Goal: Use online tool/utility: Use online tool/utility

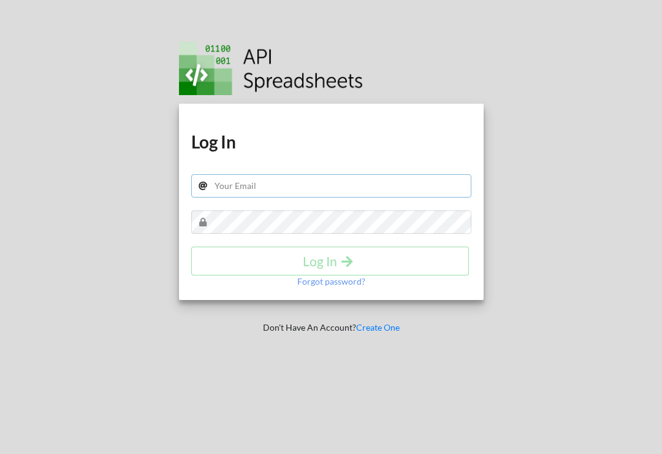
click at [348, 186] on input "text" at bounding box center [331, 185] width 280 height 23
type input "julianpier1909@gmail.com"
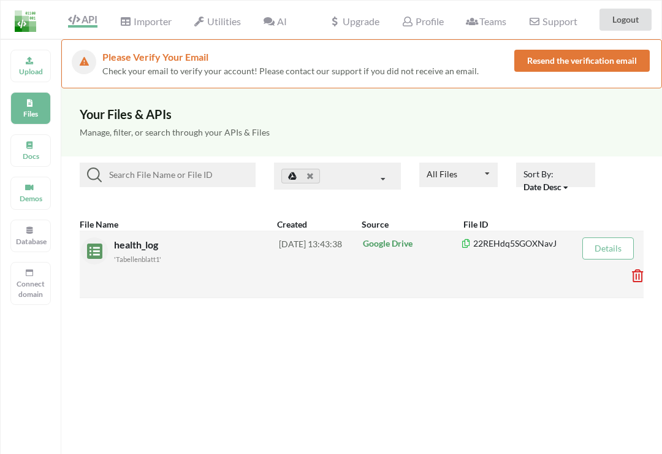
click at [476, 271] on div "health_log 'Tabellenblatt1' [DATE] 13:43:38 Google Drive 22REHdq5SGOXNavJ Detai…" at bounding box center [362, 264] width 564 height 67
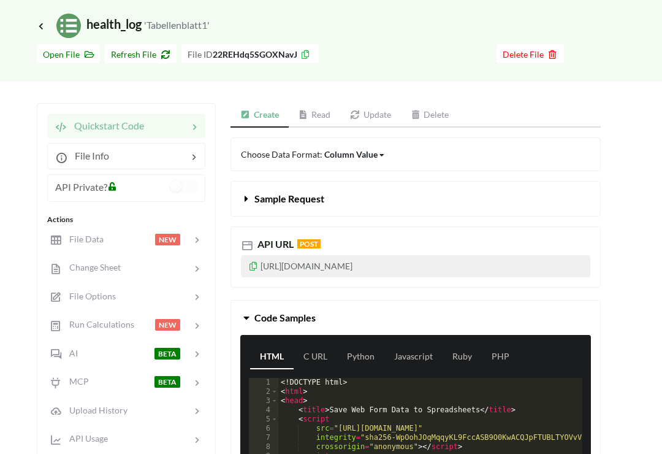
scroll to position [94, 0]
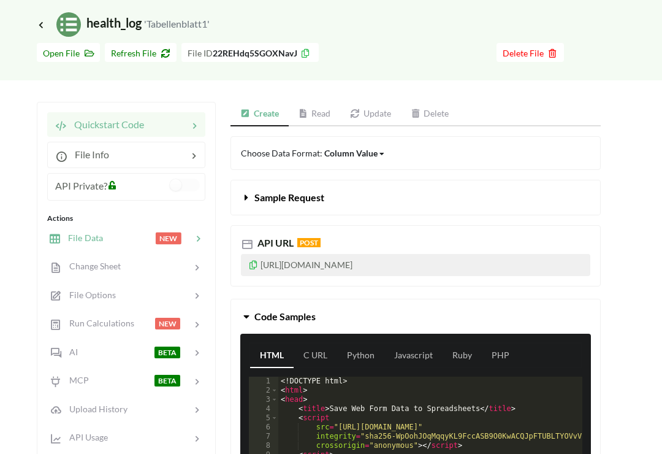
click at [71, 240] on span "File Data" at bounding box center [82, 237] width 42 height 10
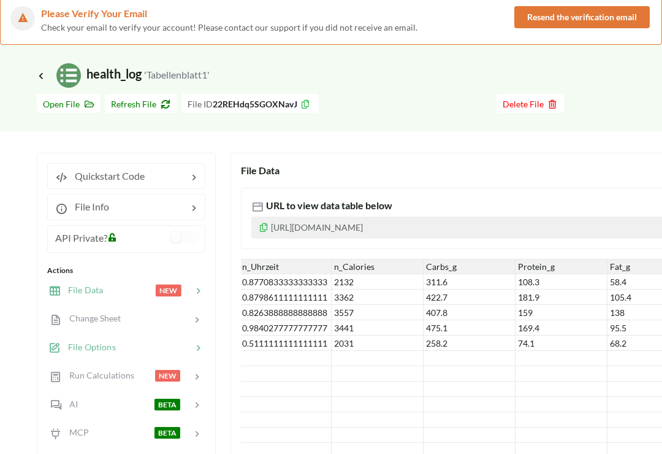
scroll to position [44, 0]
click at [63, 350] on span "File Options" at bounding box center [88, 347] width 55 height 10
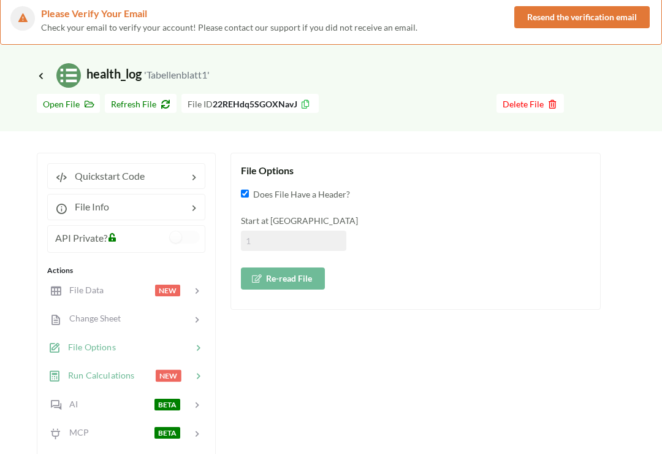
click at [61, 365] on div "Run Calculations NEW" at bounding box center [125, 375] width 161 height 29
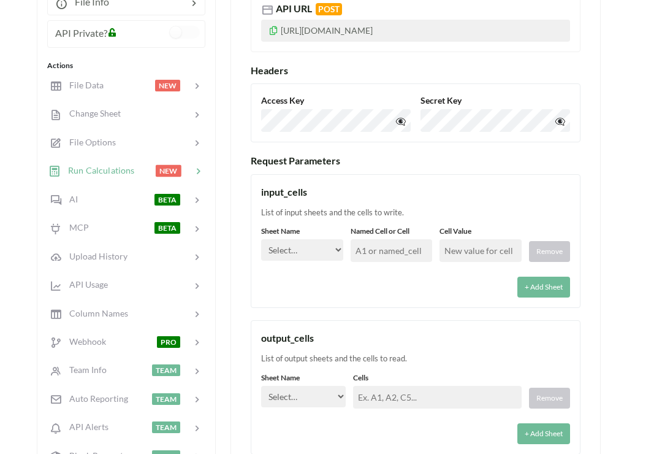
scroll to position [303, 0]
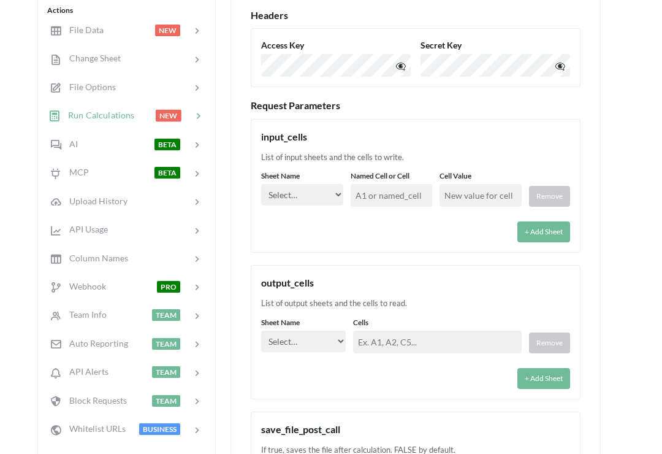
click at [329, 338] on select "Select… Tabellenblatt1 Tabellenblatt2" at bounding box center [303, 341] width 85 height 21
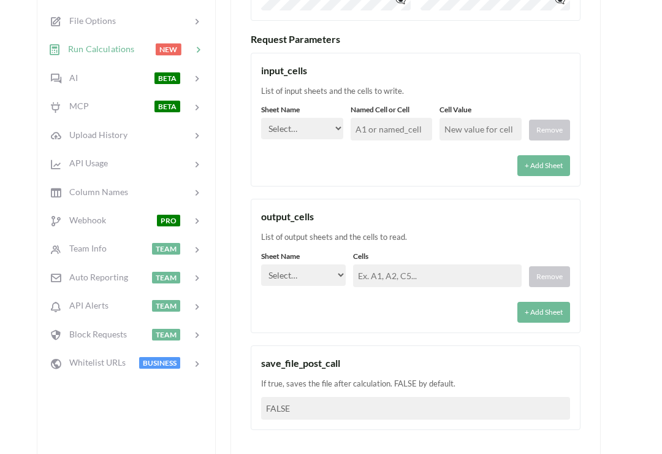
scroll to position [383, 0]
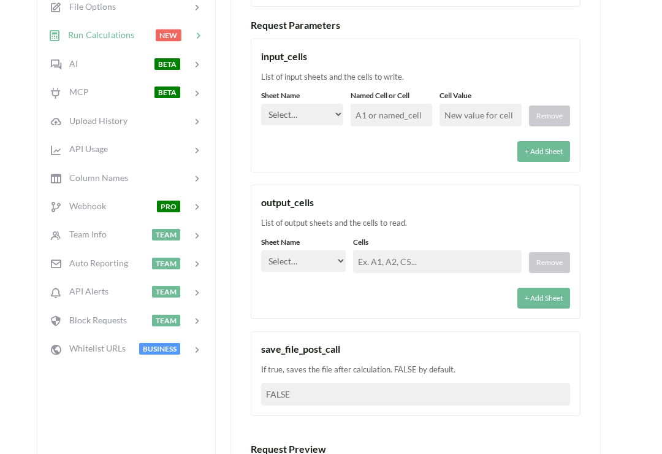
click at [640, 202] on div "Icon Link health_log 'Tabellenblatt1' Go To Files page Download hidden Open Fil…" at bounding box center [331, 277] width 662 height 1144
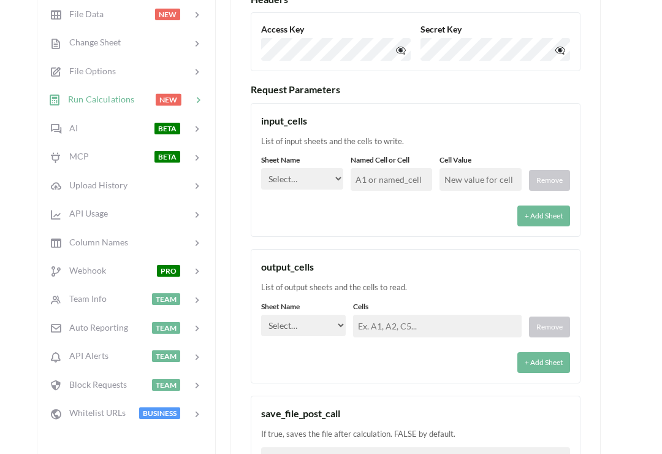
scroll to position [319, 0]
click at [319, 322] on select "Select… Tabellenblatt1 Tabellenblatt2" at bounding box center [303, 325] width 85 height 21
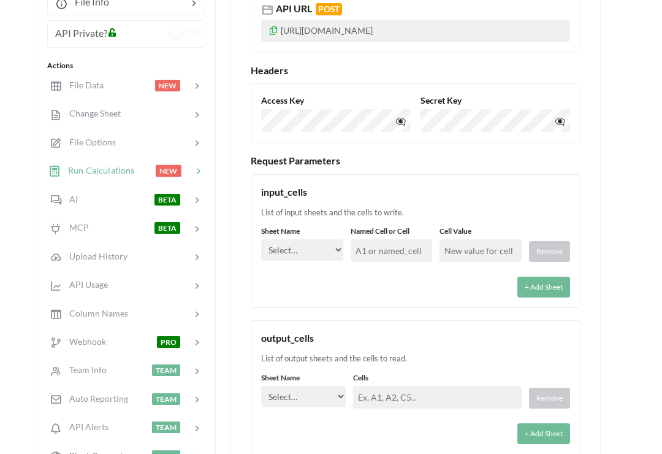
scroll to position [232, 0]
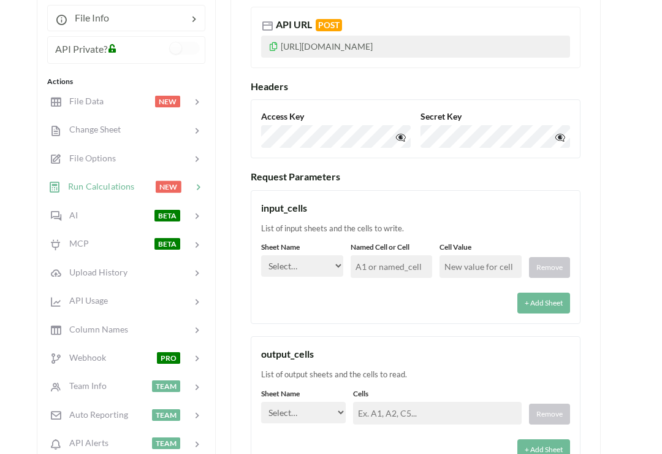
click at [395, 264] on input "text" at bounding box center [392, 267] width 82 height 23
click at [633, 284] on div "Icon Link health_log 'Tabellenblatt1' Go To Files page Download hidden Open Fil…" at bounding box center [331, 428] width 662 height 1144
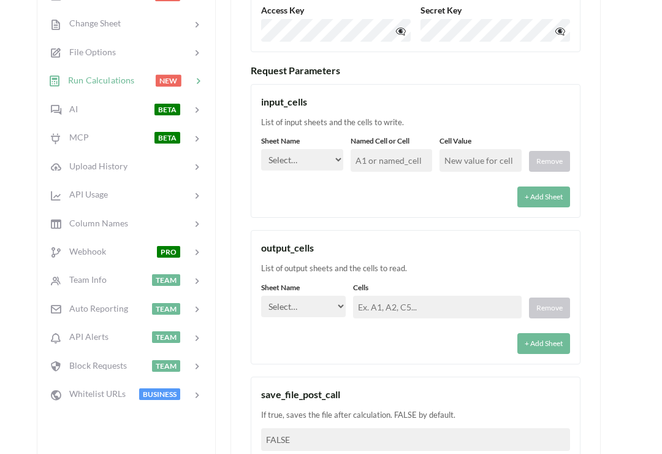
scroll to position [346, 0]
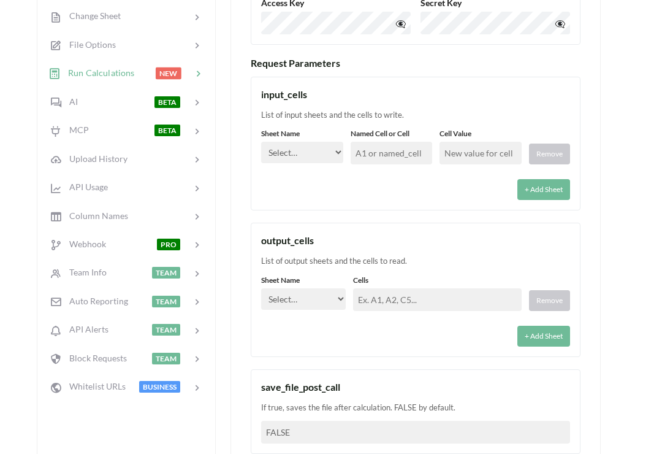
click at [319, 300] on select "Select… Tabellenblatt1 Tabellenblatt2" at bounding box center [303, 298] width 85 height 21
select select "Tabellenblatt1"
click at [424, 293] on input "text" at bounding box center [437, 299] width 169 height 23
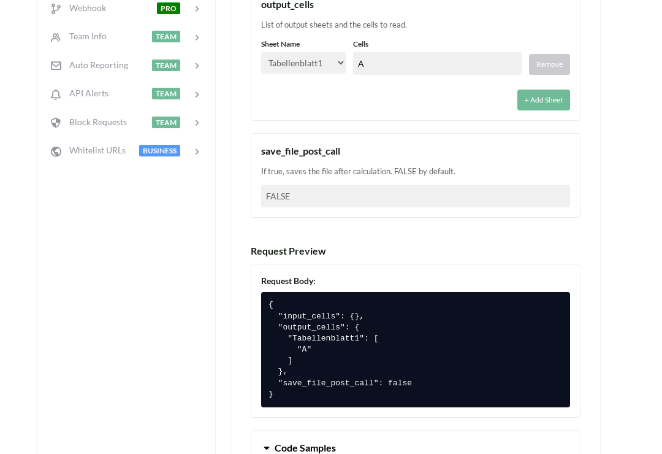
scroll to position [582, 0]
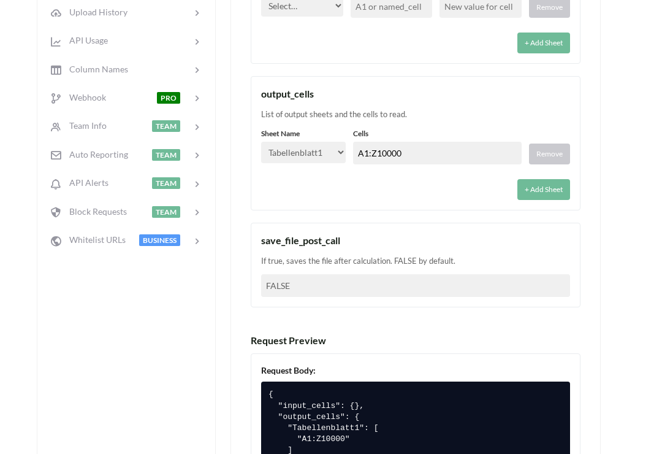
type input "A1:Z10000"
click at [602, 215] on div "Icon Link health_log 'Tabellenblatt1' Go To Files page Download hidden Open Fil…" at bounding box center [331, 219] width 662 height 1245
click at [568, 237] on div "save_file_post_call" at bounding box center [415, 240] width 309 height 15
click at [487, 191] on div "+ Add Sheet" at bounding box center [415, 186] width 309 height 28
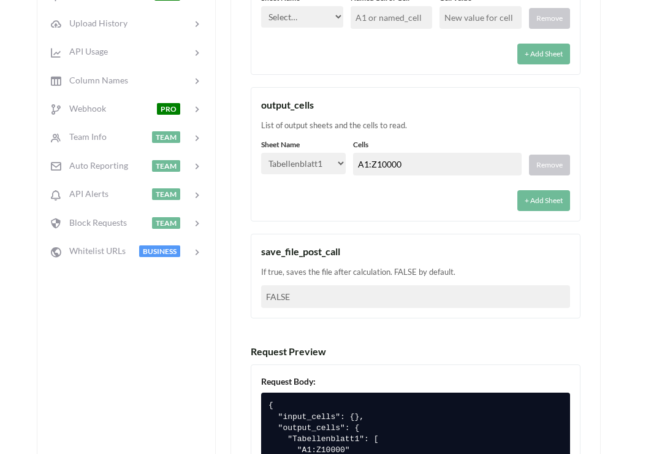
scroll to position [478, 0]
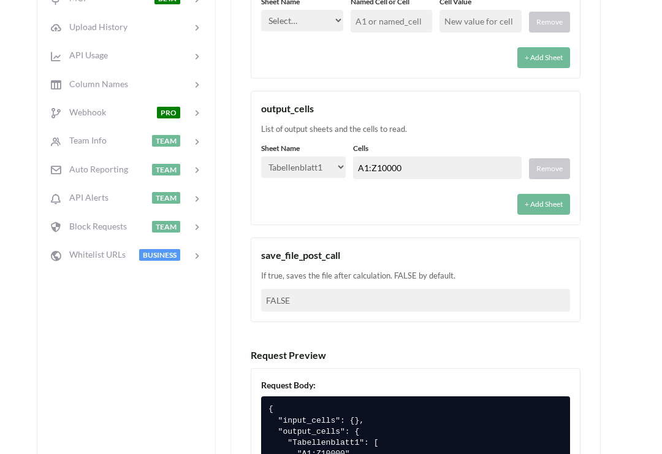
click at [552, 212] on button "+ Add Sheet" at bounding box center [543, 204] width 53 height 21
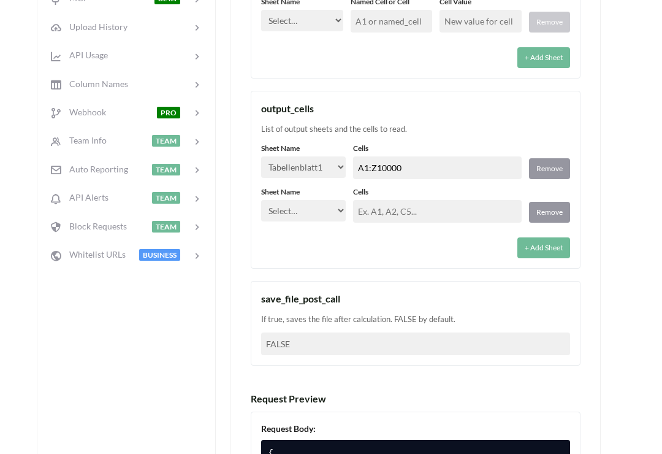
click at [558, 207] on button "Remove" at bounding box center [549, 212] width 41 height 21
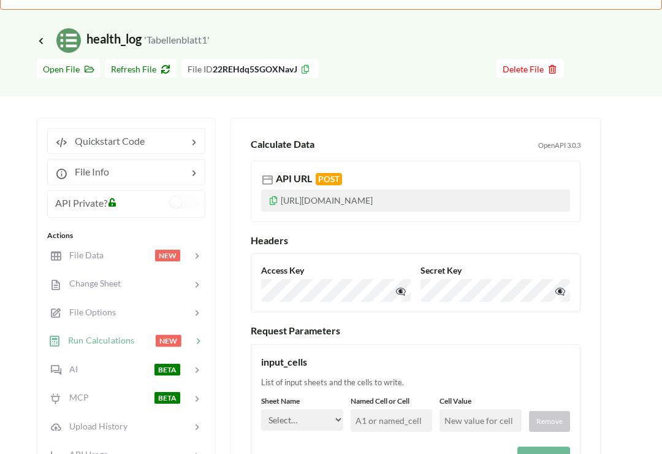
scroll to position [0, 0]
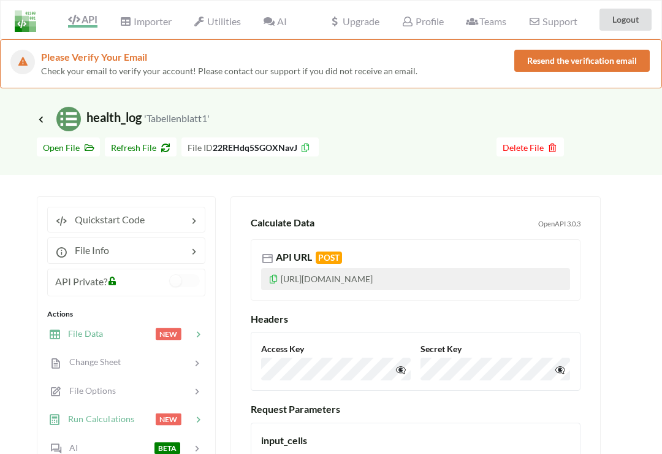
click at [69, 339] on div "File Data" at bounding box center [75, 334] width 55 height 14
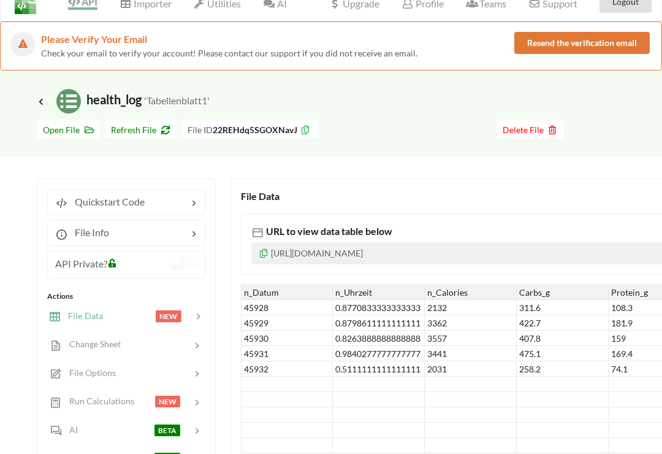
scroll to position [18, 0]
click at [72, 205] on span "Quickstart Code" at bounding box center [105, 202] width 77 height 12
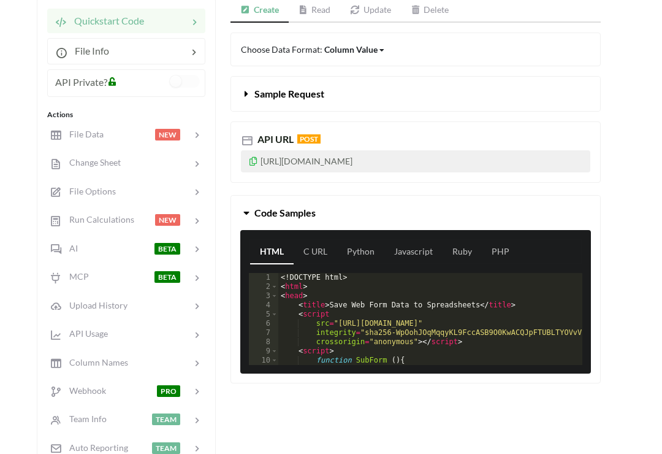
scroll to position [204, 0]
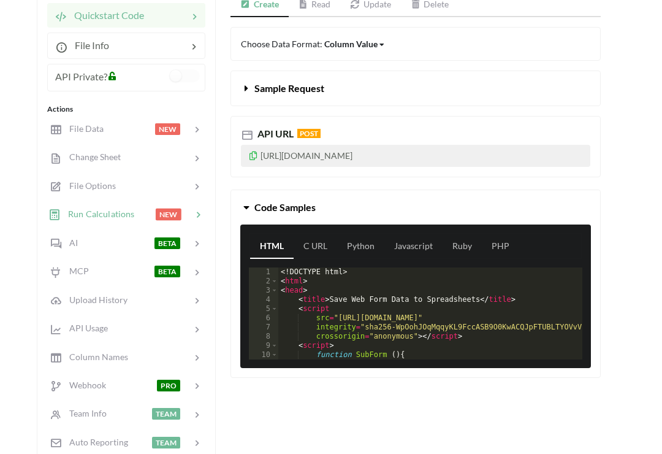
click at [74, 212] on span "Run Calculations" at bounding box center [98, 213] width 74 height 10
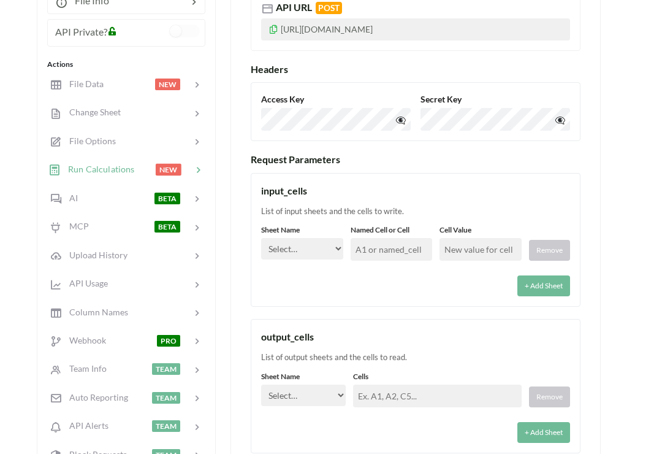
scroll to position [234, 0]
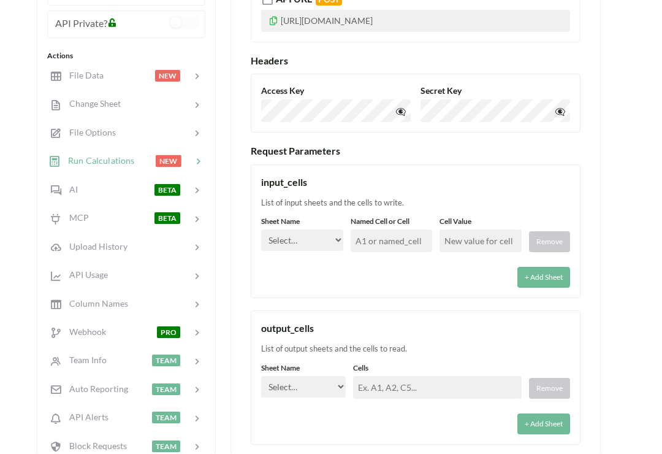
click at [423, 381] on input "text" at bounding box center [437, 387] width 169 height 23
click at [326, 376] on select "Select… Tabellenblatt1 Tabellenblatt2" at bounding box center [303, 386] width 85 height 21
select select "Tabellenblatt1"
click at [414, 376] on input "text" at bounding box center [437, 387] width 169 height 23
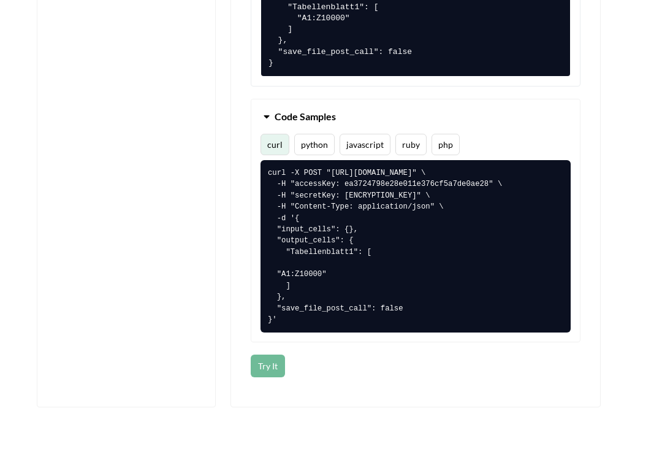
scroll to position [913, 0]
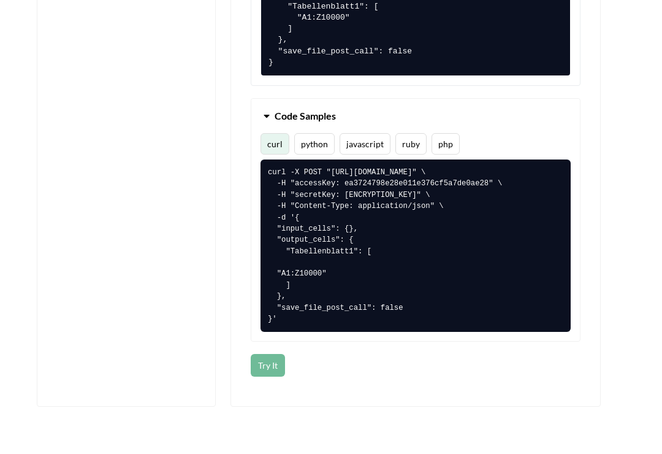
type input "A1:Z10000"
click at [273, 375] on button "Try It" at bounding box center [268, 365] width 34 height 23
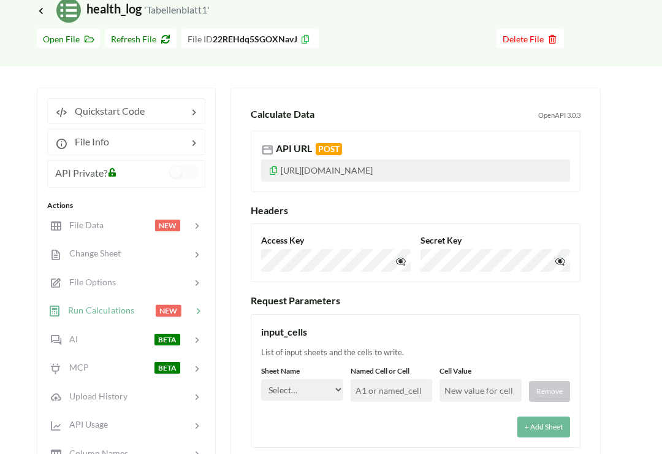
scroll to position [104, 0]
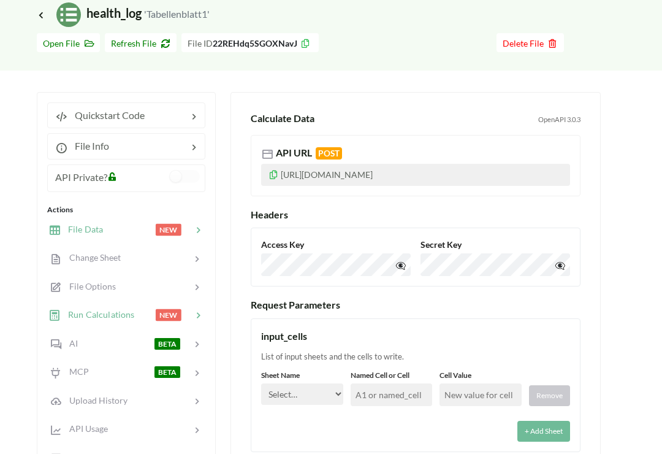
click at [72, 226] on span "File Data" at bounding box center [82, 229] width 42 height 10
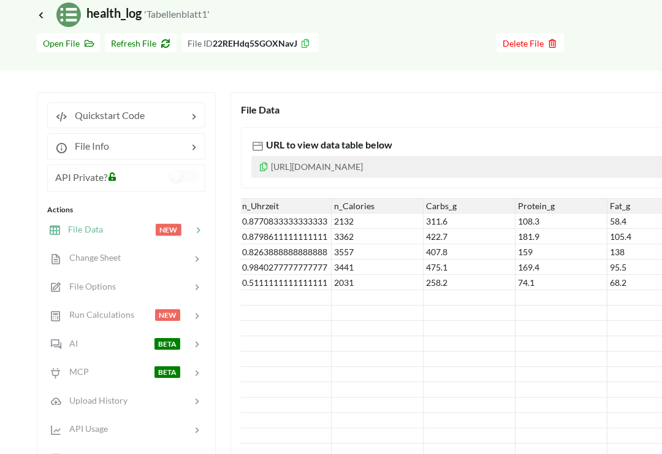
scroll to position [0, 93]
click at [115, 353] on div "AI BETA" at bounding box center [125, 343] width 161 height 29
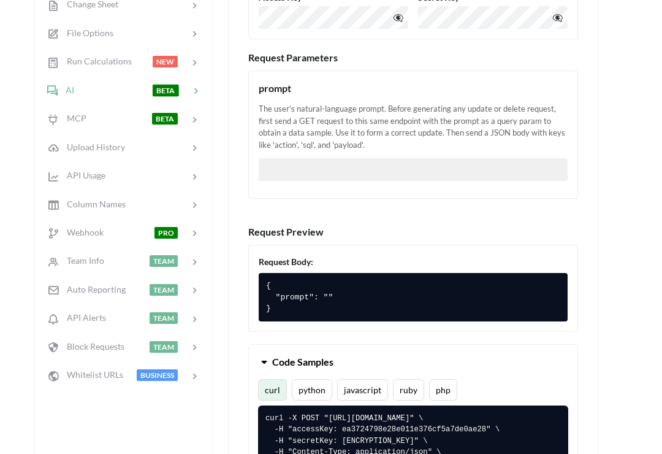
scroll to position [356, 2]
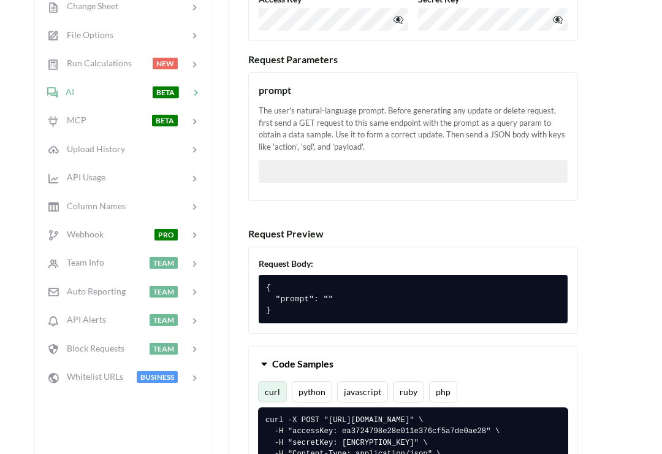
click at [525, 168] on input "text" at bounding box center [413, 171] width 309 height 23
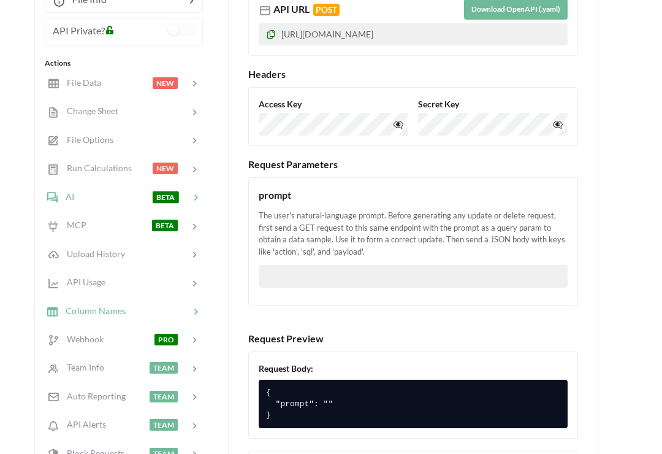
click at [59, 310] on span "Column Names" at bounding box center [91, 310] width 67 height 10
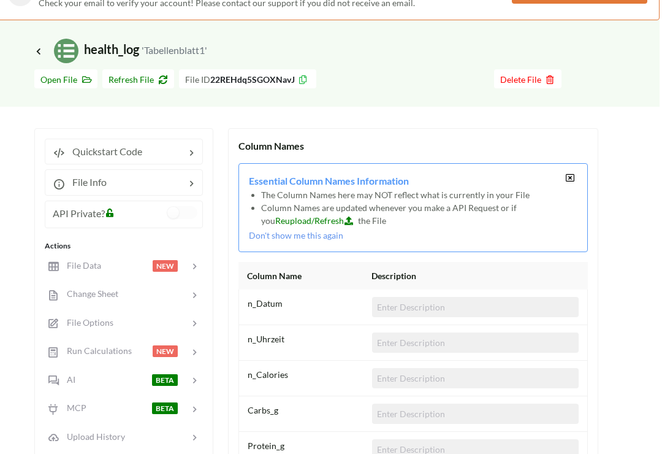
scroll to position [0, 2]
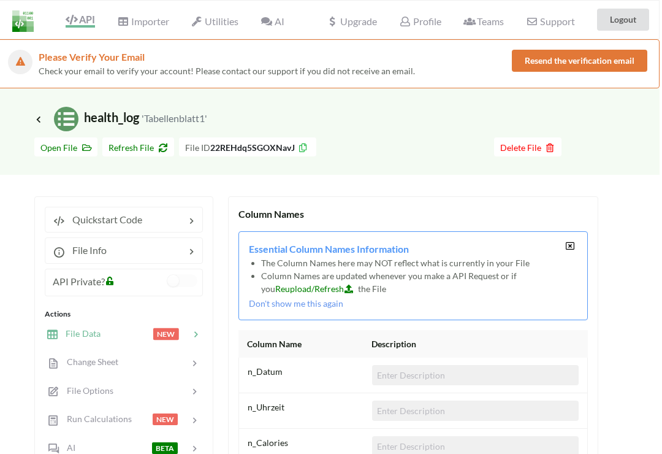
click at [57, 336] on icon at bounding box center [52, 334] width 12 height 12
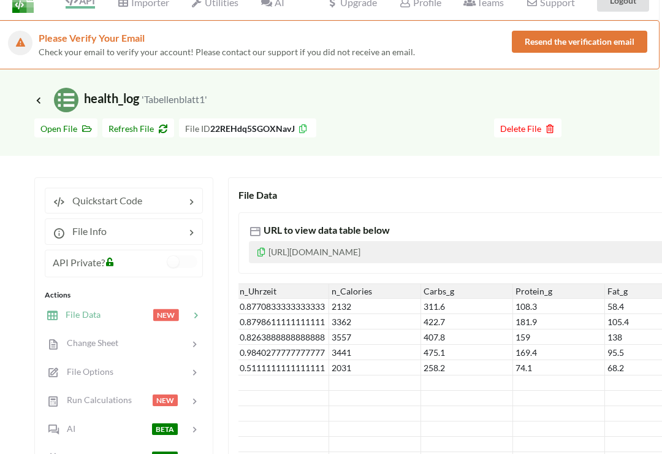
scroll to position [20, 2]
click at [68, 397] on span "Run Calculations" at bounding box center [95, 399] width 74 height 10
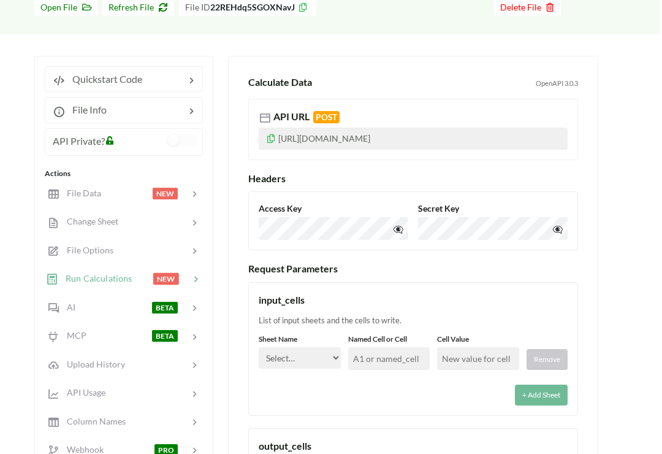
scroll to position [140, 2]
click at [62, 253] on span "File Options" at bounding box center [85, 250] width 55 height 10
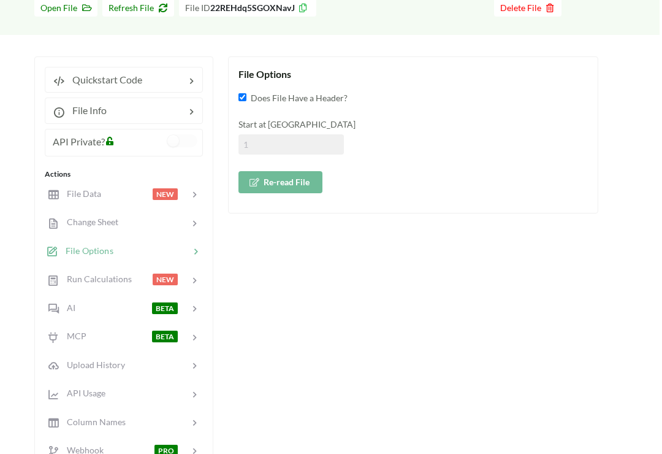
click at [272, 191] on button "Re-read File" at bounding box center [281, 182] width 84 height 22
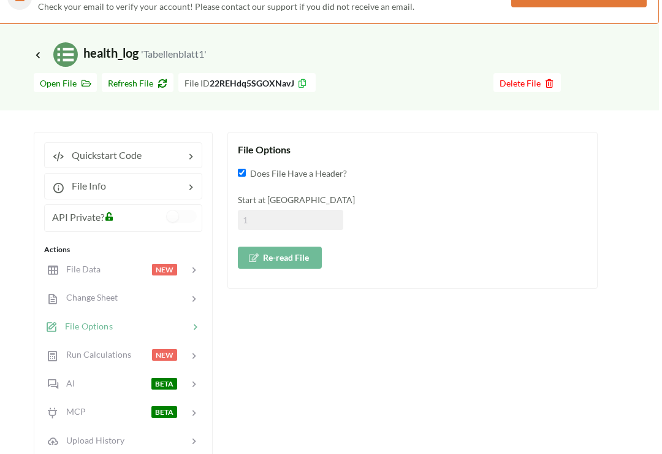
scroll to position [59, 2]
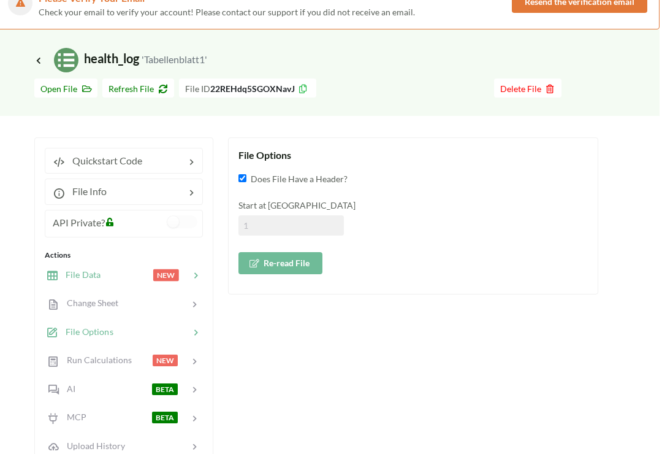
click at [63, 278] on span "File Data" at bounding box center [79, 274] width 42 height 10
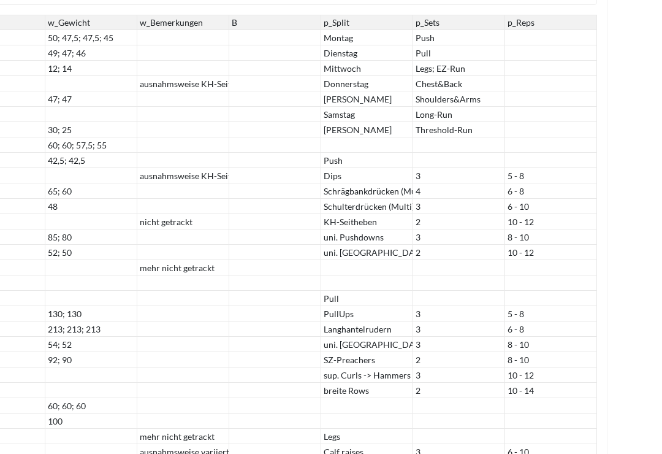
scroll to position [288, 1389]
